Goal: Task Accomplishment & Management: Manage account settings

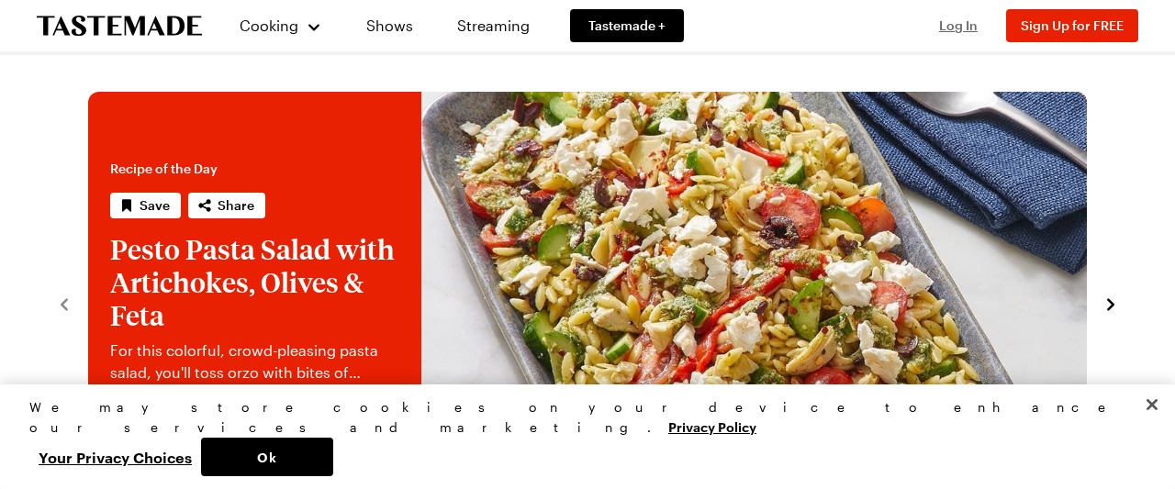
click at [957, 28] on span "Log In" at bounding box center [958, 25] width 39 height 16
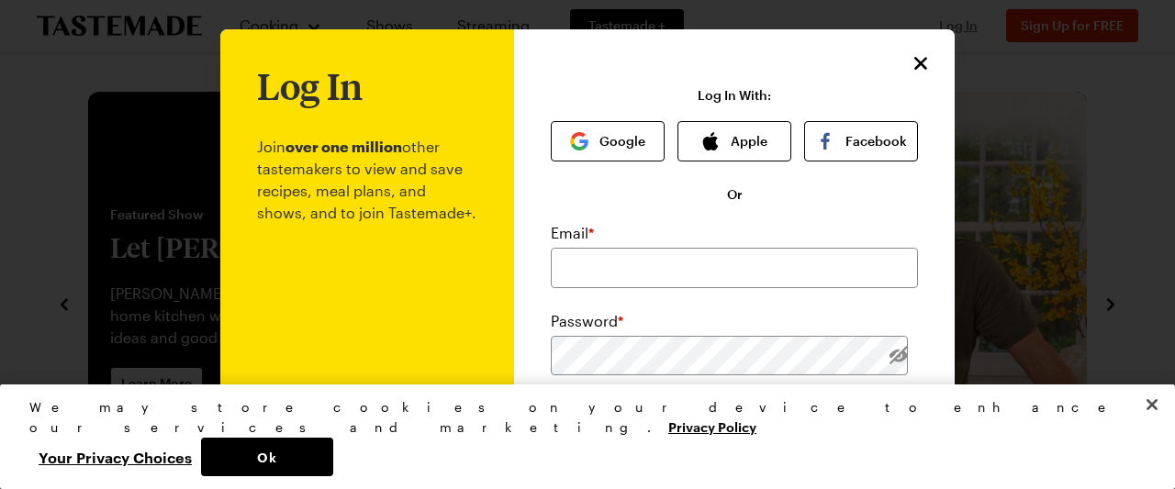
type input "[EMAIL_ADDRESS][DOMAIN_NAME]"
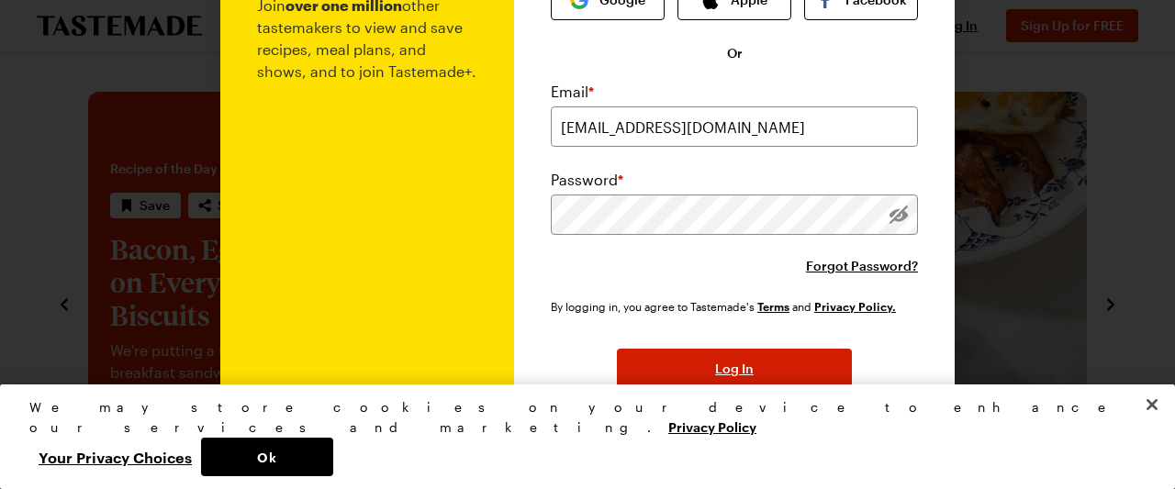
scroll to position [215, 0]
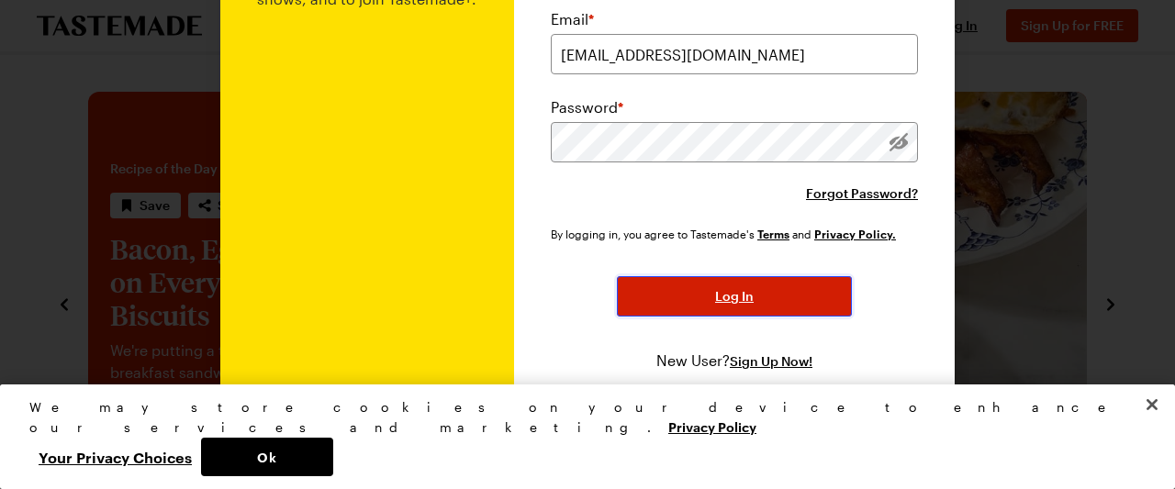
click at [780, 282] on button "Log In" at bounding box center [734, 296] width 235 height 40
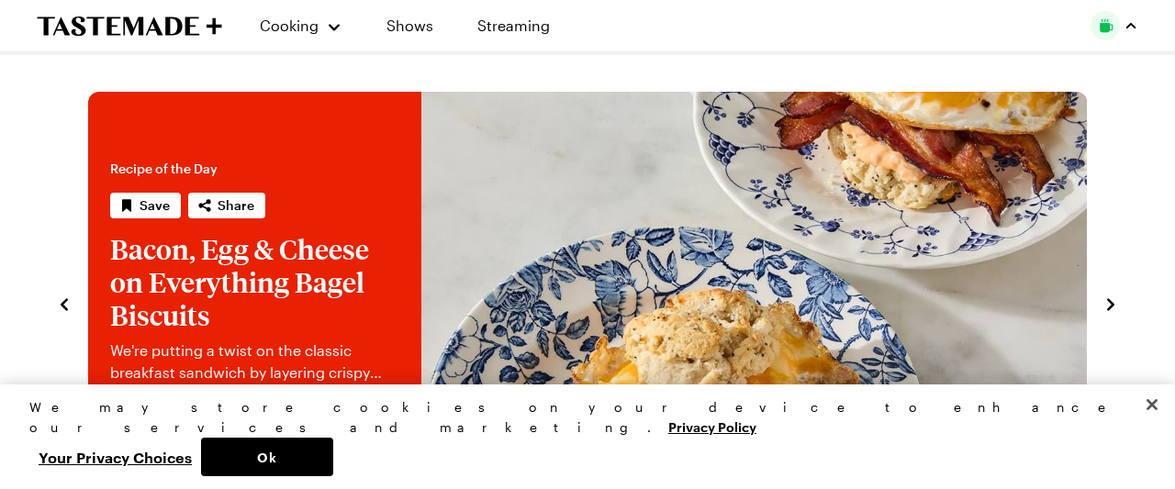
click at [1131, 19] on div "button" at bounding box center [1130, 25] width 15 height 15
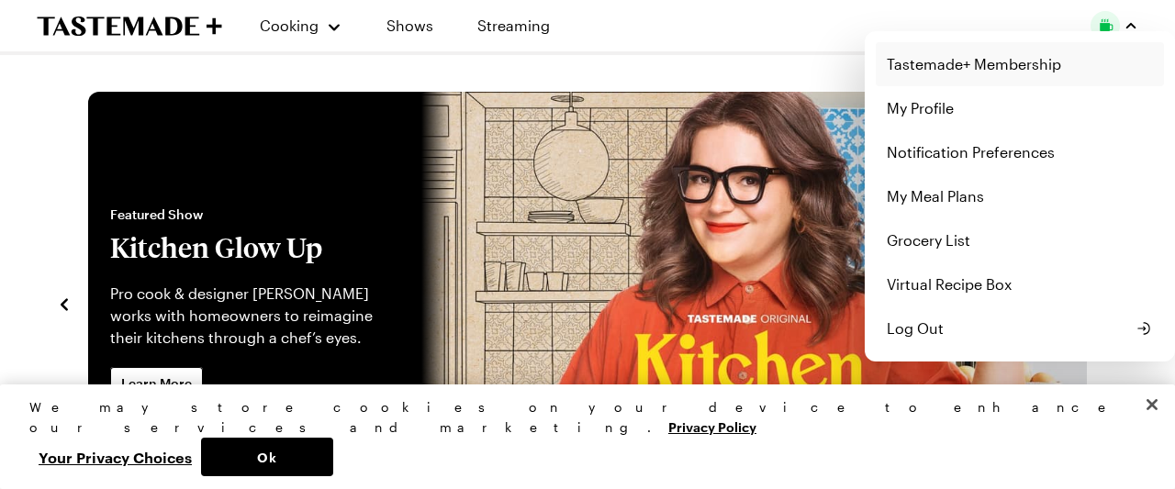
click at [1030, 76] on link "Tastemade+ Membership" at bounding box center [1020, 64] width 288 height 44
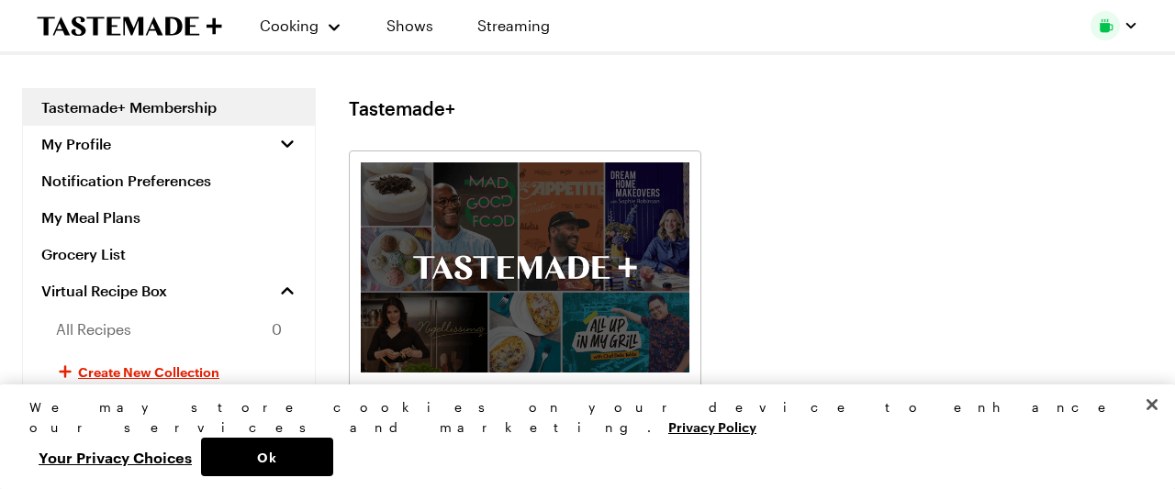
scroll to position [286, 0]
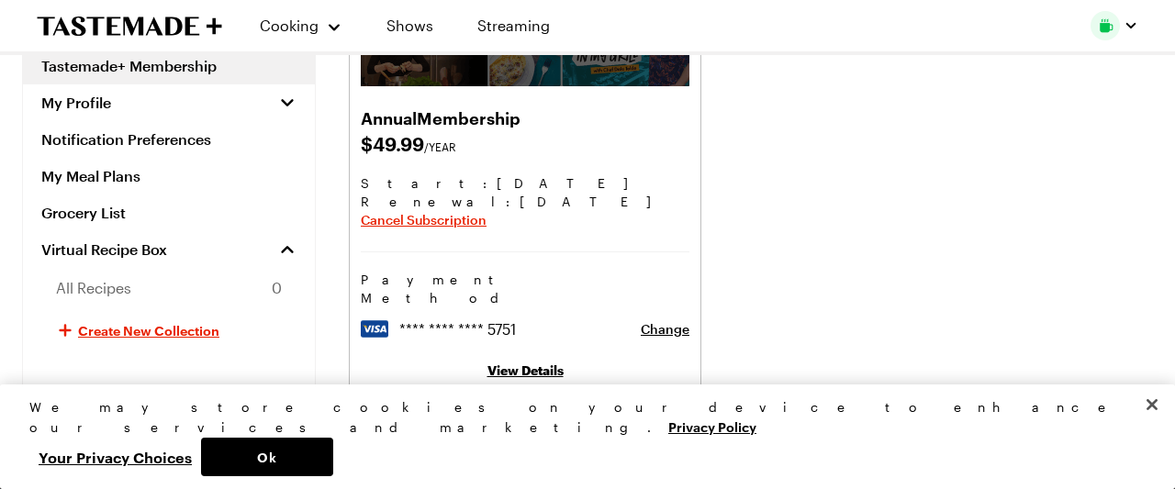
click at [538, 363] on link "View Details" at bounding box center [525, 371] width 76 height 16
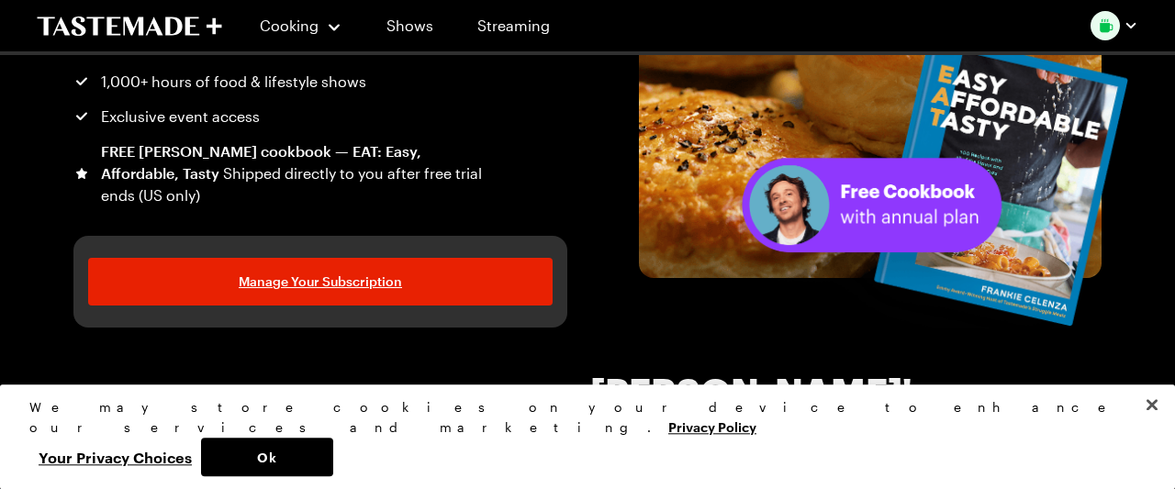
scroll to position [286, 0]
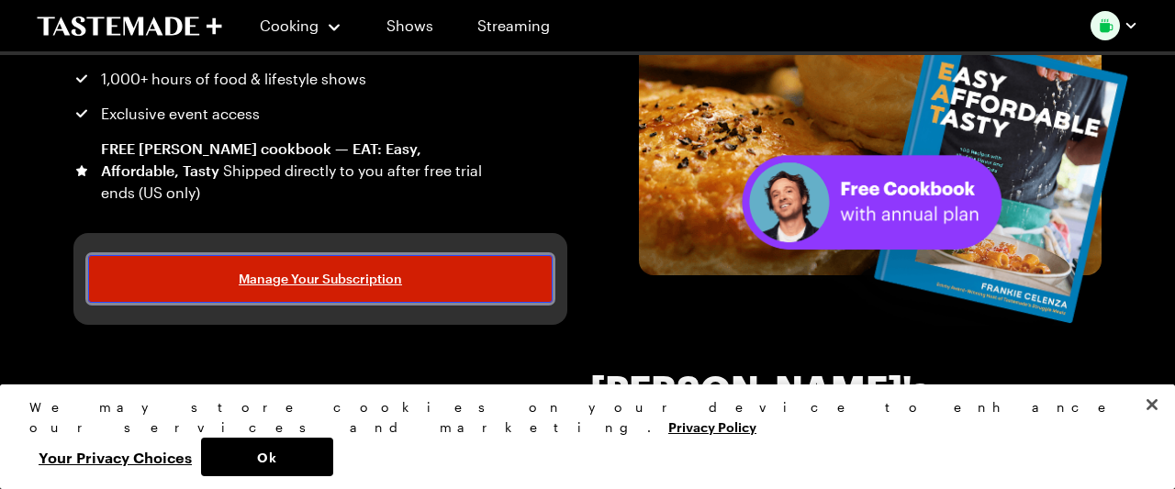
click at [304, 273] on span "Manage Your Subscription" at bounding box center [320, 279] width 163 height 18
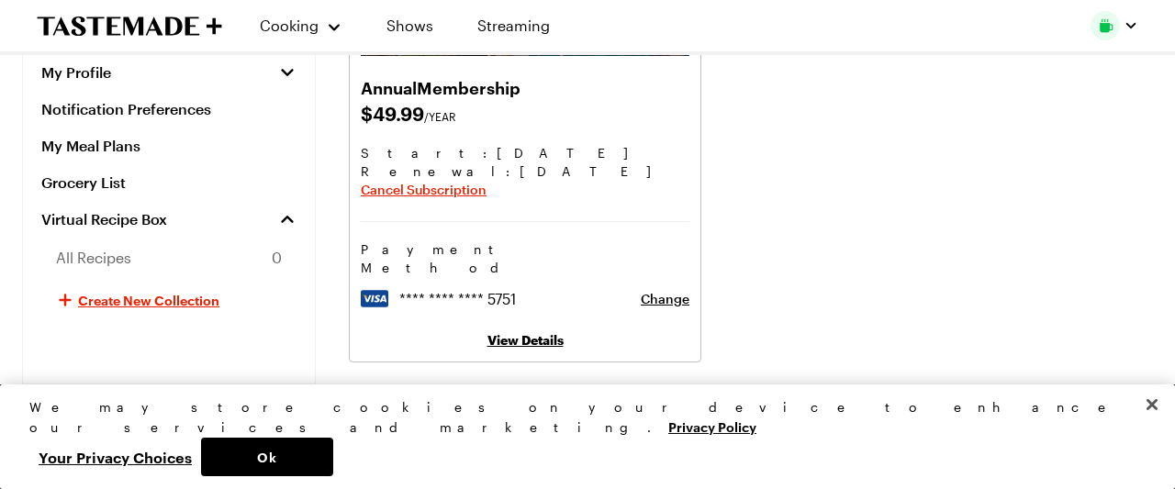
scroll to position [405, 0]
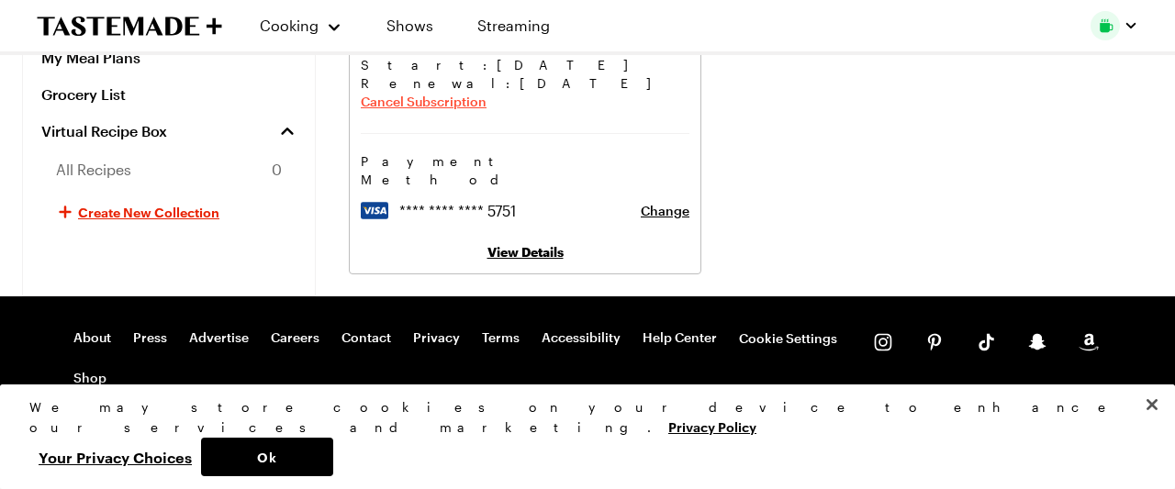
click at [424, 99] on span "Cancel Subscription" at bounding box center [424, 102] width 126 height 18
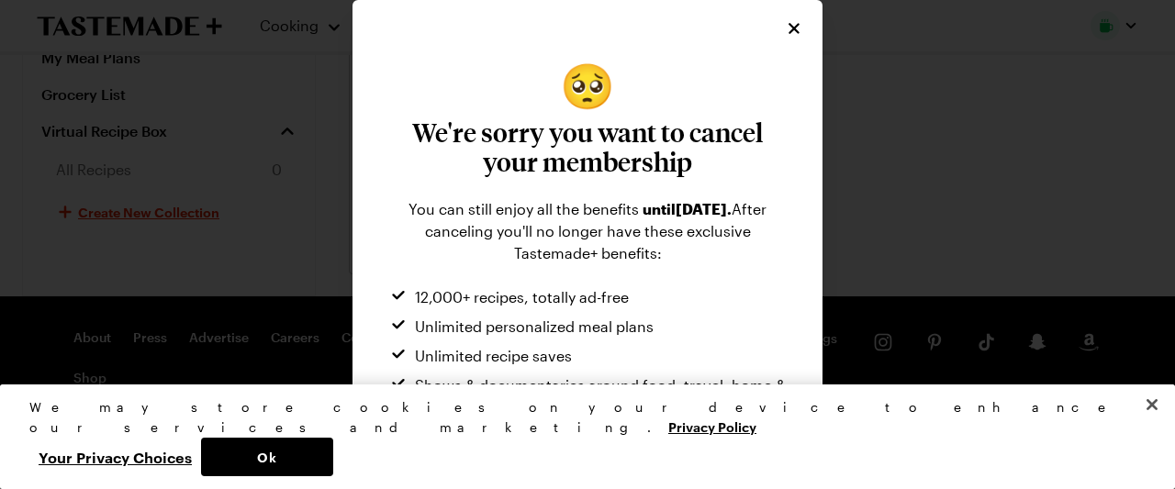
scroll to position [152, 0]
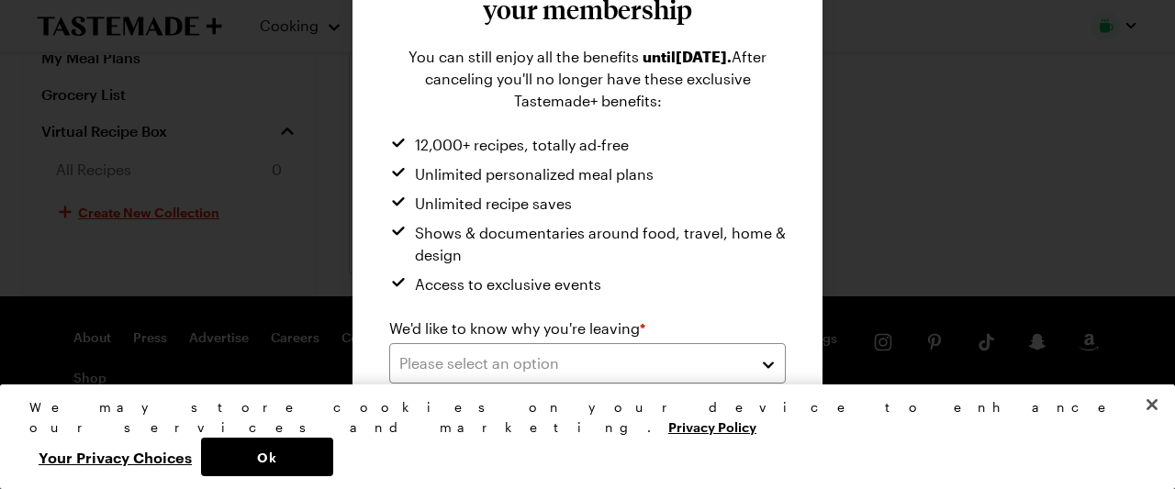
click at [704, 333] on div "We'd like to know why you're leaving *" at bounding box center [587, 329] width 397 height 22
click at [690, 367] on div "Please select an option" at bounding box center [573, 363] width 349 height 22
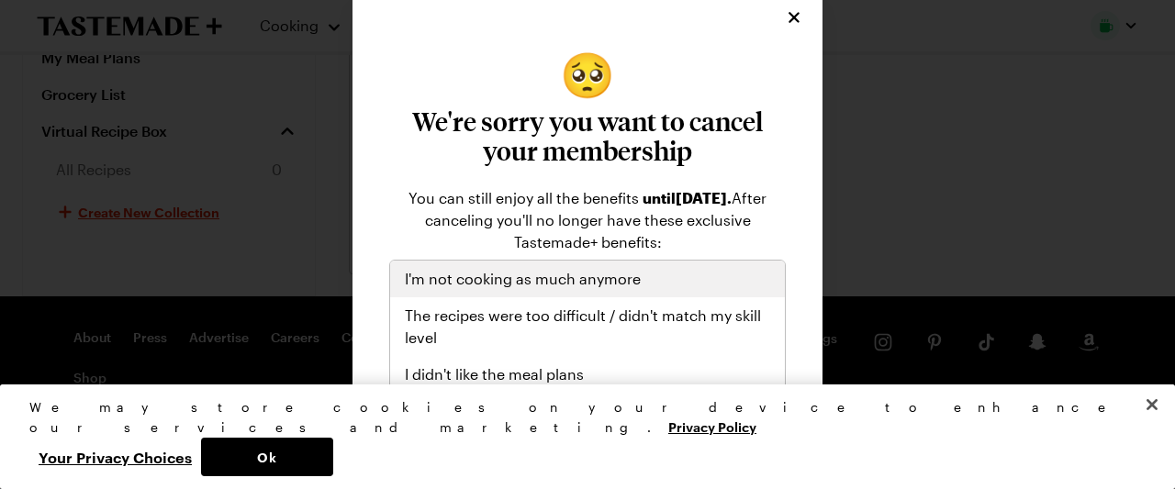
scroll to position [0, 0]
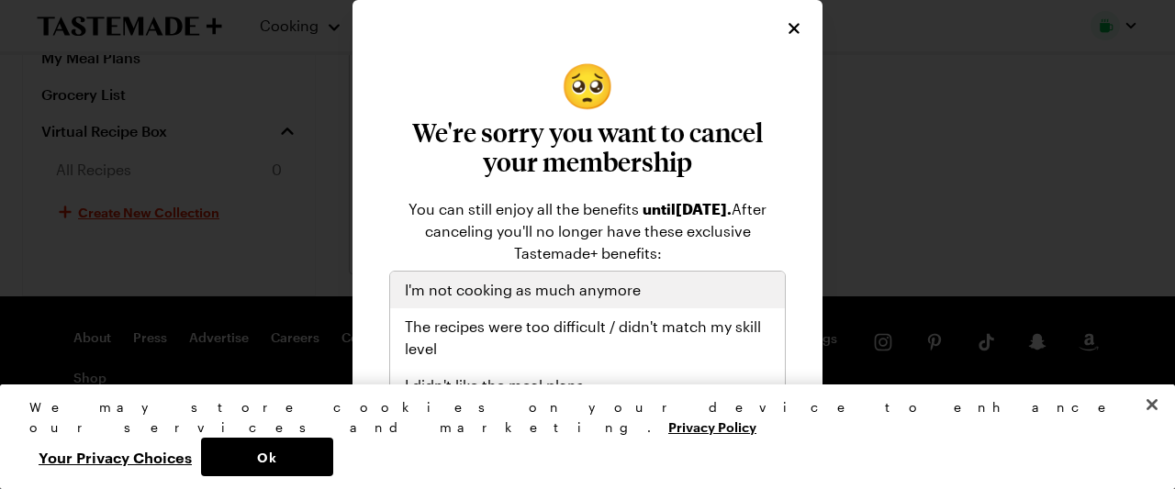
drag, startPoint x: 589, startPoint y: 296, endPoint x: 605, endPoint y: 290, distance: 16.9
click at [590, 296] on span "I'm not cooking as much anymore" at bounding box center [523, 290] width 236 height 22
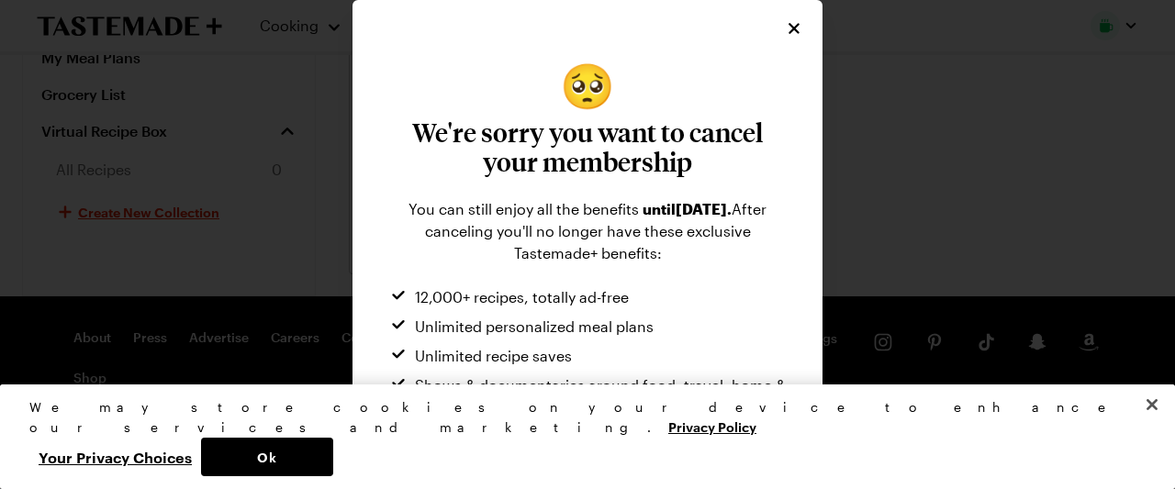
scroll to position [152, 0]
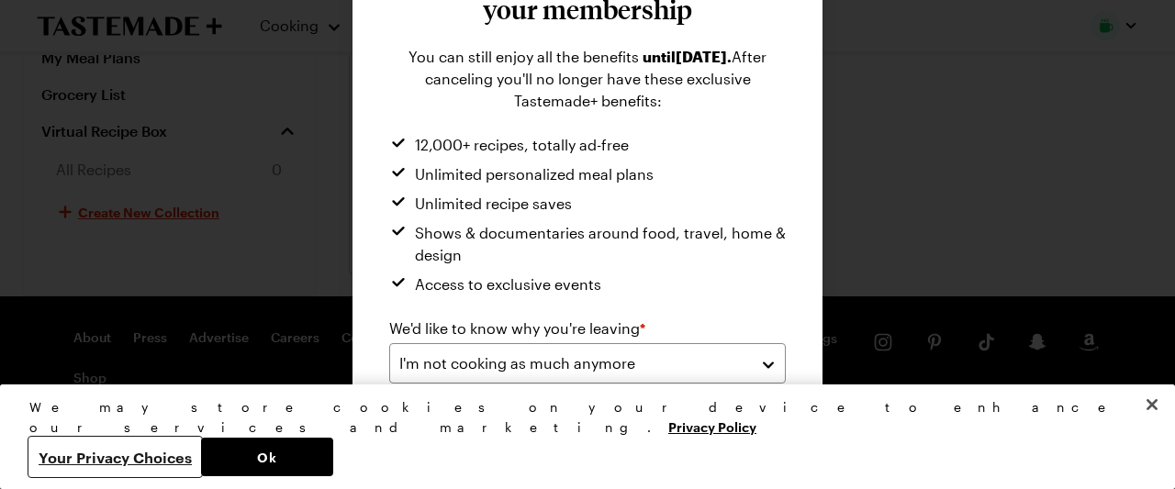
click at [201, 453] on button "Your Privacy Choices" at bounding box center [115, 457] width 172 height 39
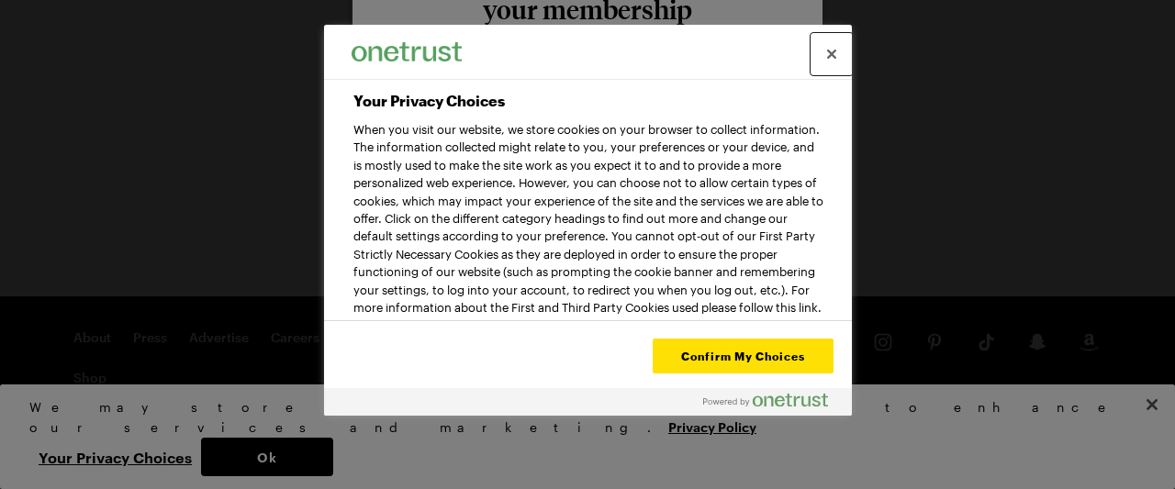
scroll to position [272, 0]
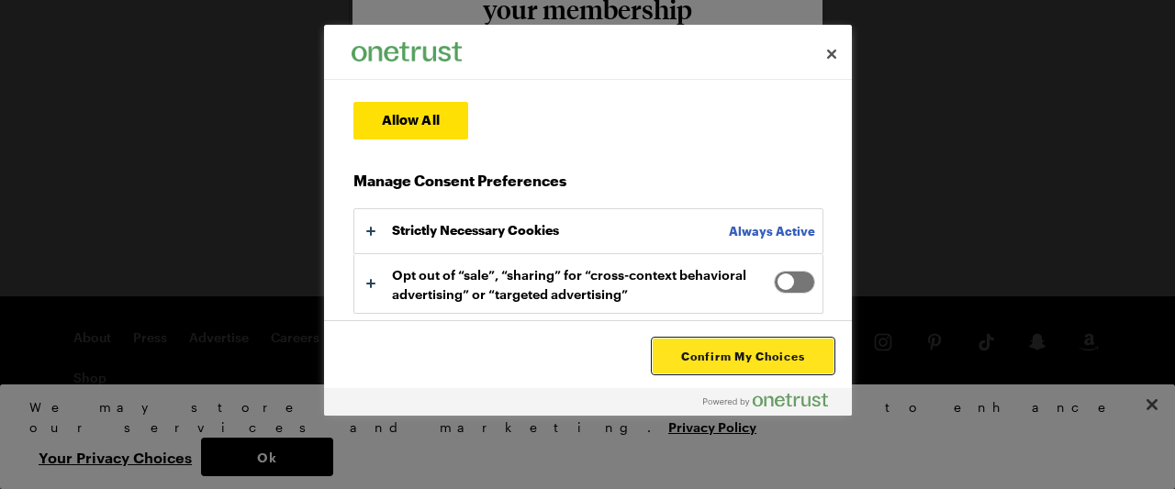
click at [722, 355] on button "Confirm My Choices" at bounding box center [743, 356] width 180 height 35
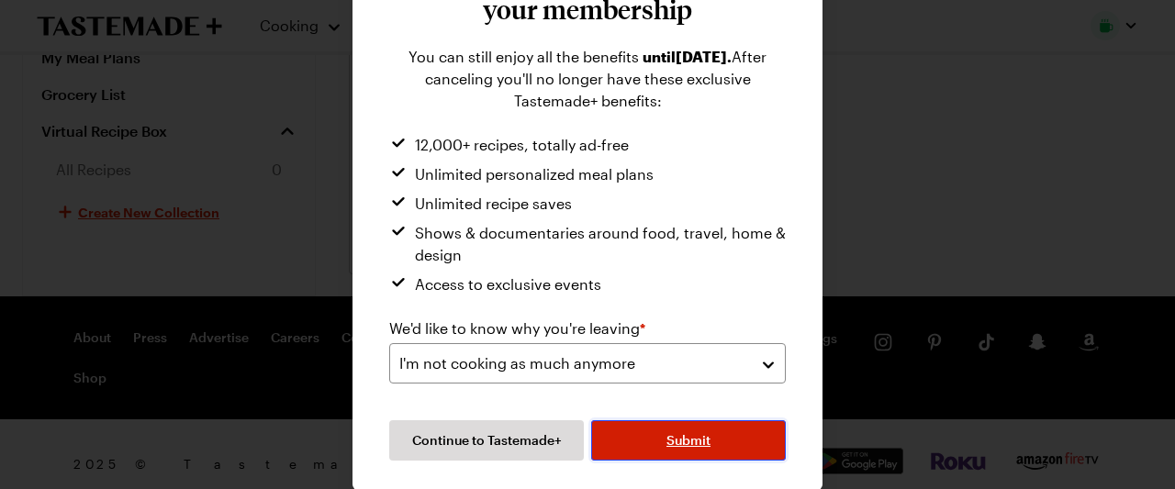
click at [671, 440] on span "Submit" at bounding box center [688, 440] width 44 height 18
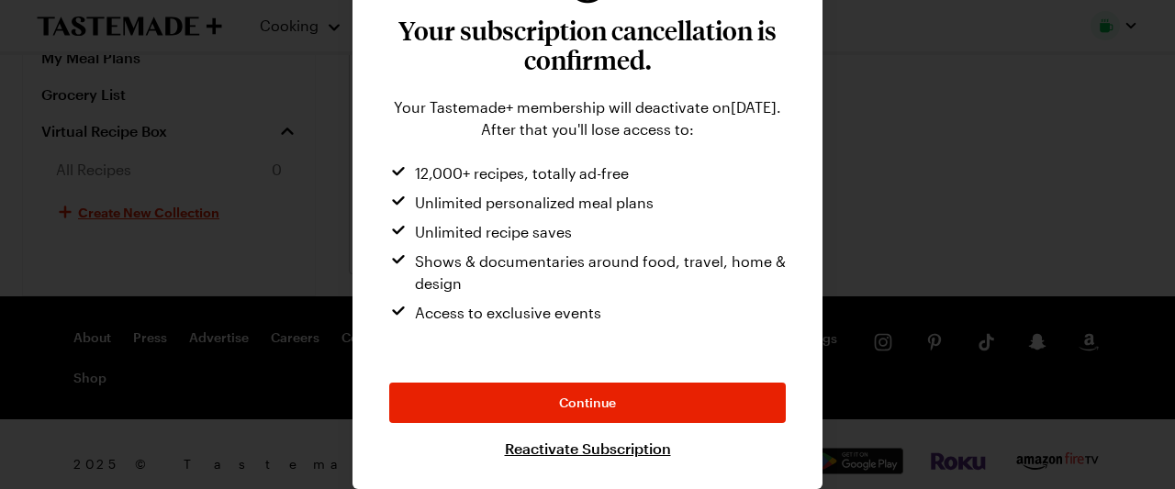
scroll to position [101, 0]
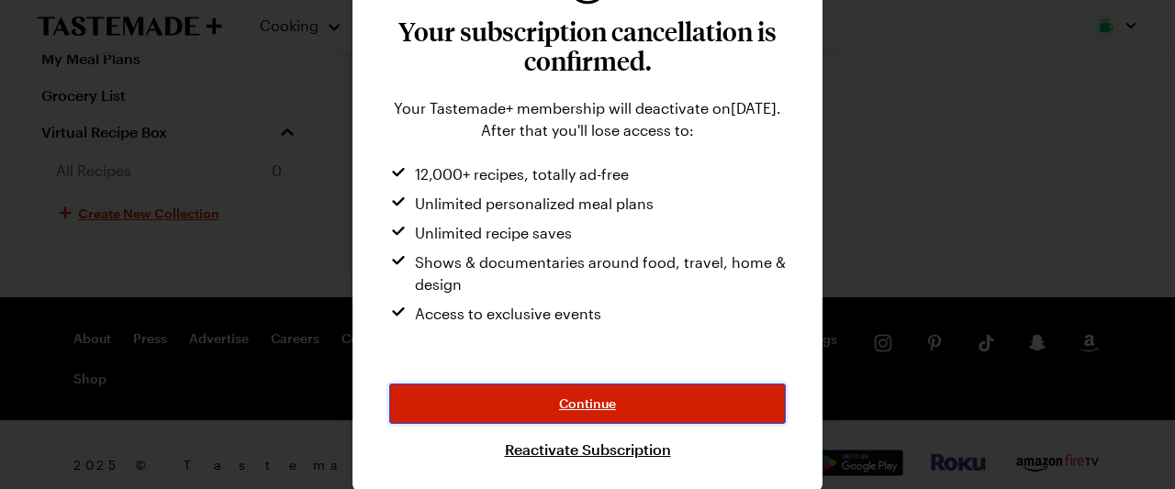
click at [586, 407] on span "Continue" at bounding box center [587, 404] width 57 height 18
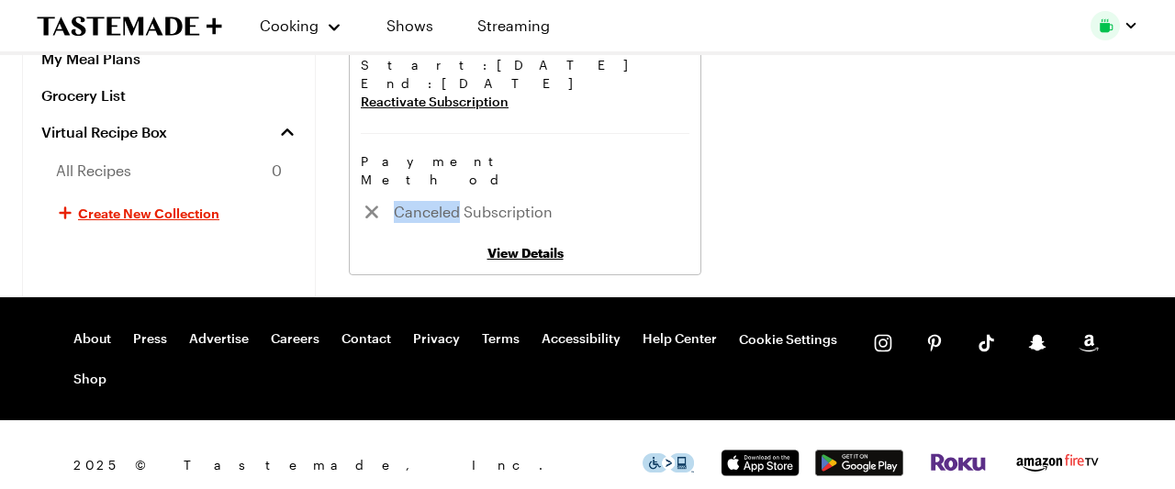
drag, startPoint x: 459, startPoint y: 195, endPoint x: 393, endPoint y: 198, distance: 66.2
click at [393, 200] on span "Canceled Subscription" at bounding box center [525, 212] width 329 height 24
copy span "Canceled"
